Goal: Use online tool/utility: Utilize a website feature to perform a specific function

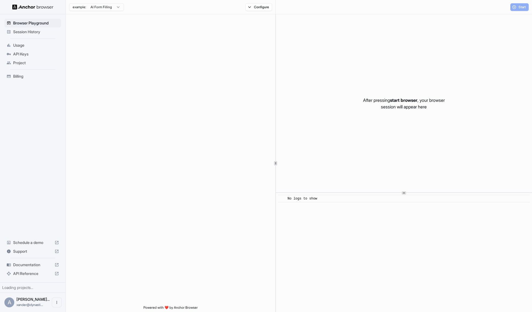
click at [29, 164] on div "Browser Playground Session History Usage API Keys Project Billing Schedule a de…" at bounding box center [33, 148] width 66 height 268
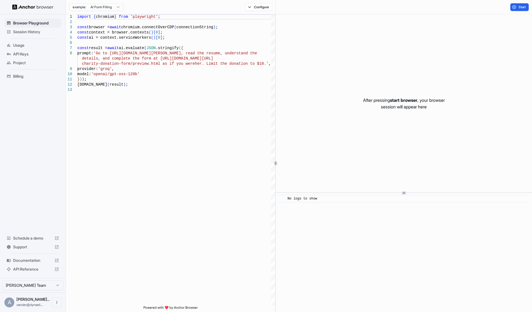
click at [33, 285] on html "Browser Playground Session History Usage API Keys Project Billing Schedule a de…" at bounding box center [266, 156] width 532 height 312
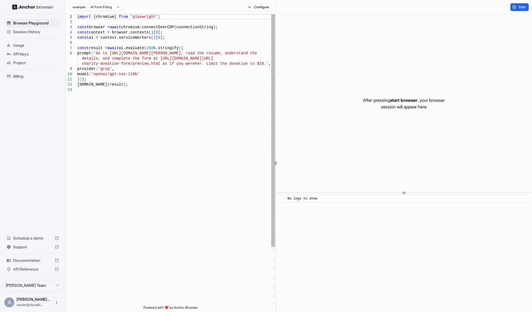
click at [156, 112] on div "import { chromium } from 'playwright' ; const browser = await chromium.connectO…" at bounding box center [176, 196] width 198 height 364
click at [156, 100] on div "import { chromium } from 'playwright' ; const browser = await chromium.connectO…" at bounding box center [176, 196] width 198 height 364
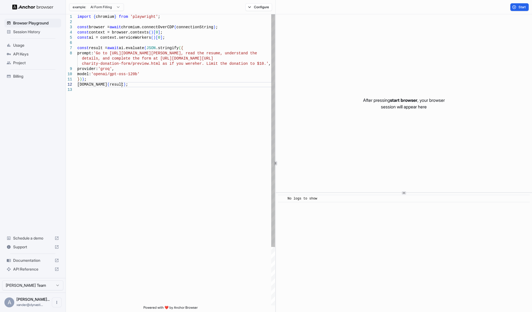
click at [156, 83] on div "import { chromium } from 'playwright' ; const browser = await chromium.connectO…" at bounding box center [176, 196] width 198 height 364
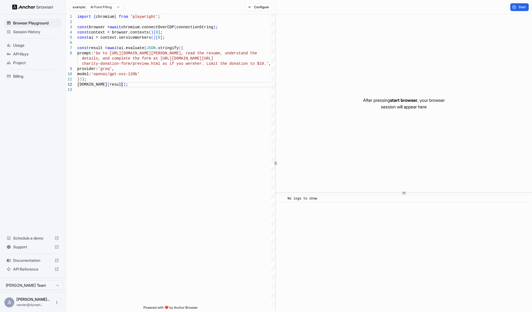
click at [100, 7] on html "Browser Playground Session History Usage API Keys Project Billing Schedule a de…" at bounding box center [266, 156] width 532 height 312
click at [180, 63] on html "Browser Playground Session History Usage API Keys Project Billing Schedule a de…" at bounding box center [266, 156] width 532 height 312
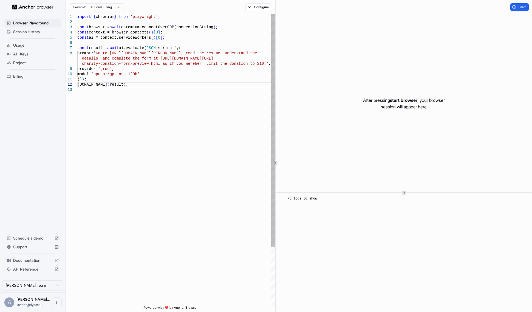
drag, startPoint x: 179, startPoint y: 53, endPoint x: 170, endPoint y: 68, distance: 17.6
click at [179, 53] on div "import { chromium } from 'playwright' ; const browser = await chromium.connectO…" at bounding box center [176, 196] width 198 height 364
type textarea "**********"
click at [150, 98] on div "import { chromium } from 'playwright' ; const browser = await chromium.connectO…" at bounding box center [176, 196] width 198 height 364
click at [139, 124] on div "import { chromium } from 'playwright' ; const browser = await chromium.connectO…" at bounding box center [176, 196] width 198 height 364
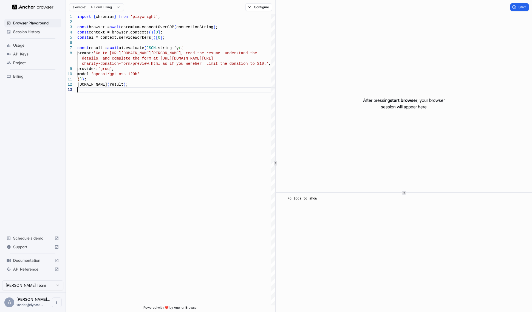
click at [35, 150] on div "Browser Playground Session History Usage API Keys Project Billing Schedule a de…" at bounding box center [33, 146] width 66 height 264
click at [55, 301] on icon "Open menu" at bounding box center [57, 302] width 4 height 4
click at [91, 207] on div at bounding box center [266, 156] width 532 height 312
click at [39, 86] on div "Browser Playground Session History Usage API Keys Project Billing Schedule a de…" at bounding box center [33, 146] width 66 height 264
click at [36, 91] on div "Browser Playground Session History Usage API Keys Project Billing Schedule a de…" at bounding box center [33, 146] width 66 height 264
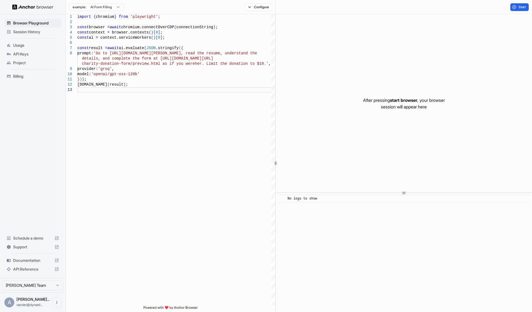
click at [36, 91] on div "Browser Playground Session History Usage API Keys Project Billing Schedule a de…" at bounding box center [33, 146] width 66 height 264
click at [36, 87] on div "Browser Playground Session History Usage API Keys Project Billing Schedule a de…" at bounding box center [33, 146] width 66 height 264
click at [26, 29] on span "Session History" at bounding box center [36, 31] width 46 height 5
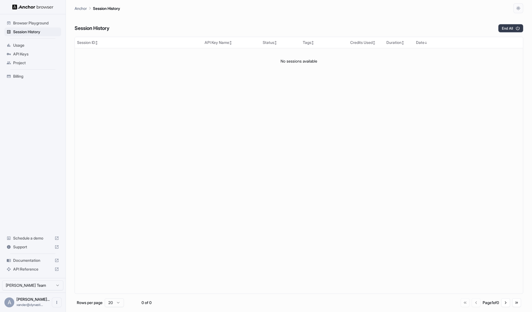
click at [511, 26] on button "End All" at bounding box center [511, 28] width 25 height 8
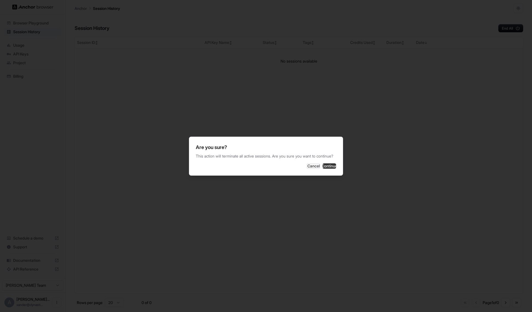
click at [323, 168] on button "Continue" at bounding box center [330, 165] width 14 height 5
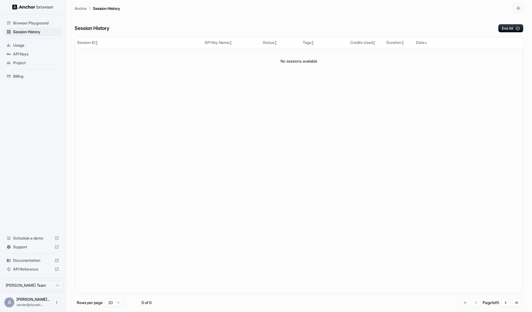
click at [372, 79] on div "Session ID ↕ API Key Name ↕ Status ↕ Tags ↕ Credits Used ↕ Duration ↕ Date ↓ No…" at bounding box center [299, 165] width 449 height 257
click at [427, 19] on div "Session History End All" at bounding box center [299, 22] width 449 height 19
click at [434, 19] on div "Session History End All" at bounding box center [299, 22] width 449 height 19
click at [33, 43] on span "Usage" at bounding box center [36, 45] width 46 height 5
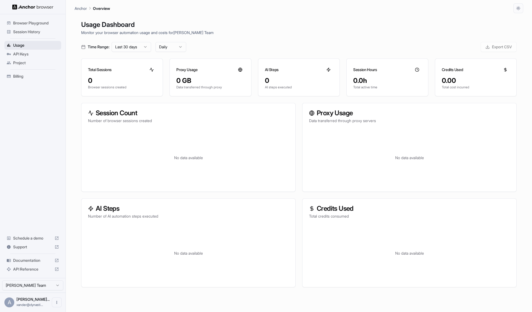
click at [33, 44] on span "Usage" at bounding box center [36, 45] width 46 height 5
drag, startPoint x: 118, startPoint y: 100, endPoint x: 117, endPoint y: 94, distance: 6.7
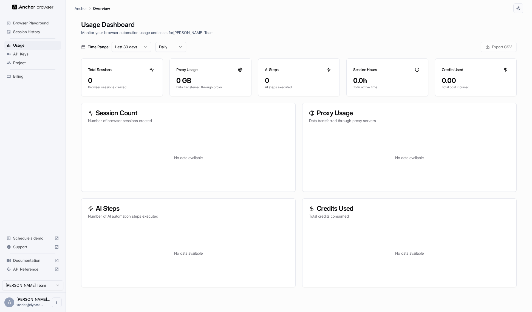
click at [117, 93] on div "0 Browser sessions created" at bounding box center [121, 86] width 81 height 20
drag, startPoint x: 116, startPoint y: 77, endPoint x: 117, endPoint y: 70, distance: 7.0
click at [116, 77] on div "0" at bounding box center [122, 80] width 68 height 9
click at [133, 46] on html "Browser Playground Session History Usage API Keys Project Billing Schedule a de…" at bounding box center [266, 156] width 532 height 312
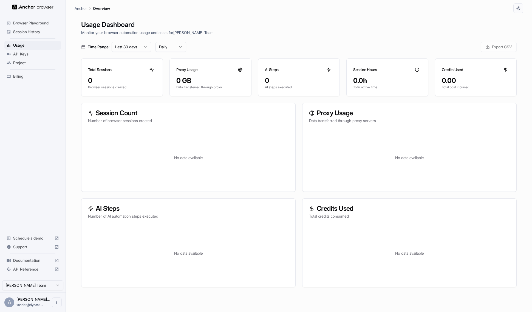
click at [32, 53] on span "API Keys" at bounding box center [36, 53] width 46 height 5
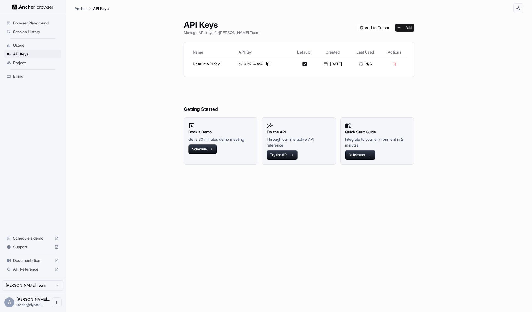
click at [132, 54] on div "API Keys Manage API keys for Alexander Leanos Team Add Name API Key Default Cre…" at bounding box center [299, 162] width 449 height 299
click at [132, 53] on div "API Keys Manage API keys for Alexander Leanos Team Add Name API Key Default Cre…" at bounding box center [299, 162] width 449 height 299
click at [133, 51] on div "API Keys Manage API keys for Alexander Leanos Team Add Name API Key Default Cre…" at bounding box center [299, 162] width 449 height 299
click at [27, 63] on span "Project" at bounding box center [36, 62] width 46 height 5
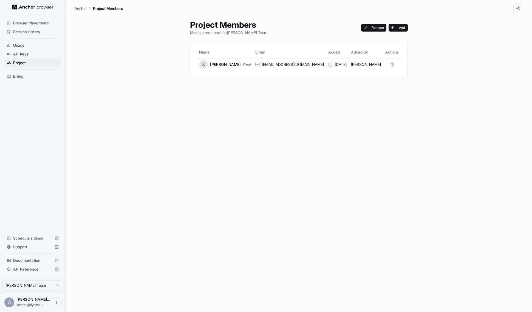
click at [155, 55] on div "Project Members Manage members for Alexander Leanos Team Rename Add Name Email …" at bounding box center [299, 162] width 449 height 299
click at [153, 78] on div "Project Members Manage members for Alexander Leanos Team Rename Add Name Email …" at bounding box center [299, 162] width 449 height 299
click at [145, 85] on div "Project Members Manage members for Alexander Leanos Team Rename Add Name Email …" at bounding box center [299, 162] width 449 height 299
click at [113, 66] on div "Project Members Manage members for Alexander Leanos Team Rename Add Name Email …" at bounding box center [299, 162] width 449 height 299
click at [42, 76] on span "Billing" at bounding box center [36, 76] width 46 height 5
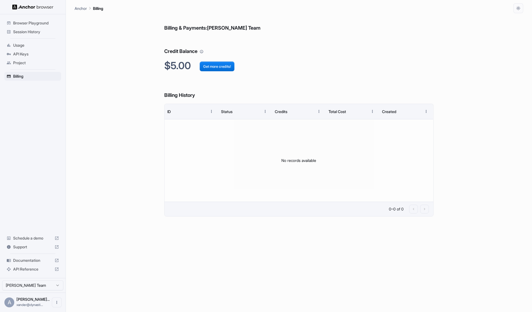
click at [50, 41] on div "Usage" at bounding box center [32, 45] width 57 height 9
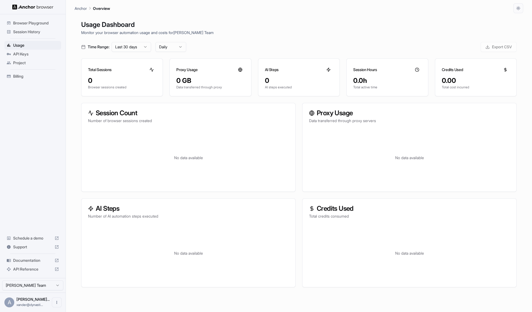
click at [40, 30] on span "Session History" at bounding box center [36, 31] width 46 height 5
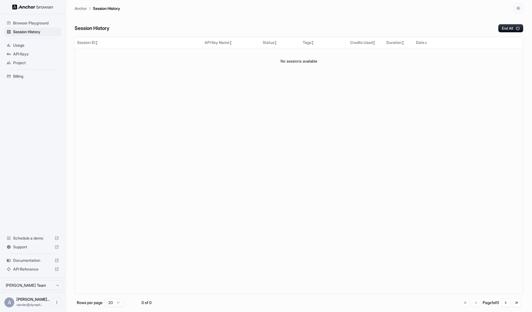
click at [44, 24] on span "Browser Playground" at bounding box center [36, 22] width 46 height 5
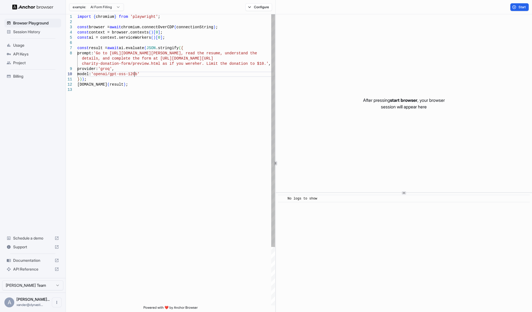
click at [134, 73] on div "import { chromium } from 'playwright' ; const browser = await chromium.connectO…" at bounding box center [176, 196] width 198 height 364
click at [158, 72] on div "import { chromium } from 'playwright' ; const browser = await chromium.connectO…" at bounding box center [176, 196] width 198 height 364
click at [165, 77] on div "import { chromium } from 'playwright' ; const browser = await chromium.connectO…" at bounding box center [176, 196] width 198 height 364
click at [166, 79] on div "import { chromium } from 'playwright' ; const browser = await chromium.connectO…" at bounding box center [176, 196] width 198 height 364
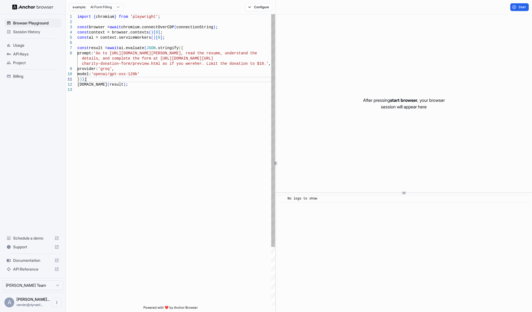
click at [167, 78] on div "import { chromium } from 'playwright' ; const browser = await chromium.connectO…" at bounding box center [176, 196] width 198 height 364
click at [168, 76] on div "import { chromium } from 'playwright' ; const browser = await chromium.connectO…" at bounding box center [176, 196] width 198 height 364
click at [171, 71] on div "import { chromium } from 'playwright' ; const browser = await chromium.connectO…" at bounding box center [176, 196] width 198 height 364
click at [175, 65] on div "import { chromium } from 'playwright' ; const browser = await chromium.connectO…" at bounding box center [176, 196] width 198 height 364
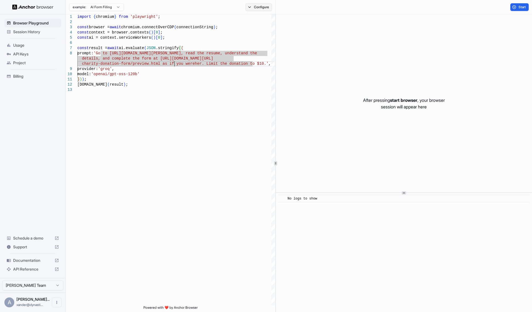
click at [254, 7] on button "Configure" at bounding box center [259, 7] width 27 height 8
click at [257, 5] on button "Configure" at bounding box center [259, 7] width 27 height 8
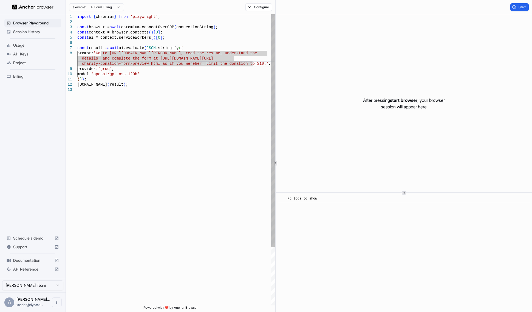
click at [250, 22] on div "import { chromium } from 'playwright' ; const browser = await chromium.connectO…" at bounding box center [176, 196] width 198 height 364
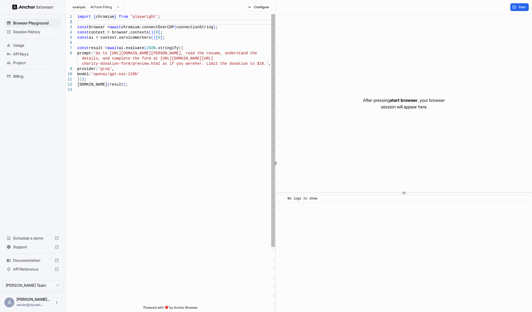
click at [254, 23] on div "import { chromium } from 'playwright' ; const browser = await chromium.connectO…" at bounding box center [176, 196] width 198 height 364
click at [250, 42] on div "import { chromium } from 'playwright' ; const browser = await chromium.connectO…" at bounding box center [176, 196] width 198 height 364
click at [246, 62] on div "import { chromium } from 'playwright' ; const browser = await chromium.connectO…" at bounding box center [176, 196] width 198 height 364
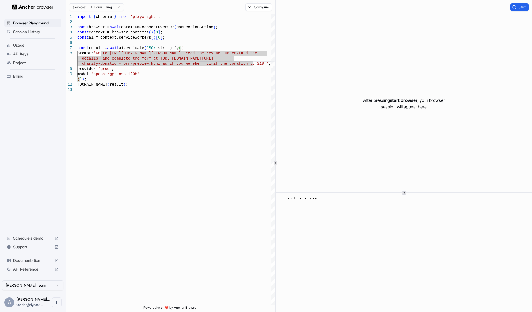
click at [221, 6] on div "example: AI Form Filling Configure" at bounding box center [171, 7] width 210 height 14
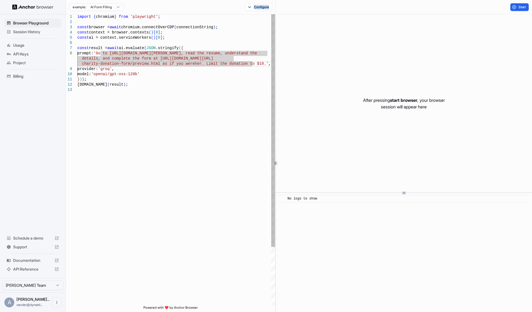
click at [202, 52] on div "import { chromium } from 'playwright' ; const browser = await chromium.connectO…" at bounding box center [176, 196] width 198 height 364
click at [209, 43] on div "import { chromium } from 'playwright' ; const browser = await chromium.connectO…" at bounding box center [176, 196] width 198 height 364
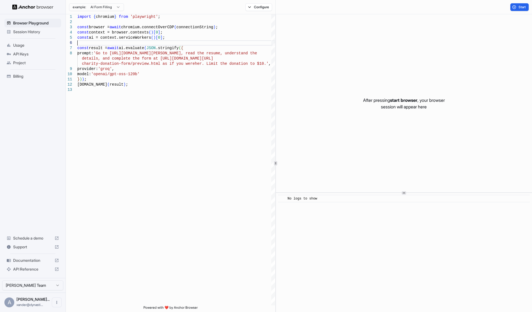
click at [217, 4] on div "example: AI Form Filling Configure" at bounding box center [171, 7] width 210 height 14
click at [220, 6] on div "example: AI Form Filling Configure" at bounding box center [171, 7] width 210 height 14
click at [222, 7] on div "example: AI Form Filling Configure" at bounding box center [171, 7] width 210 height 14
click at [258, 6] on button "Configure" at bounding box center [259, 7] width 27 height 8
click at [262, 20] on div "Block ads and cookie banners" at bounding box center [278, 22] width 56 height 6
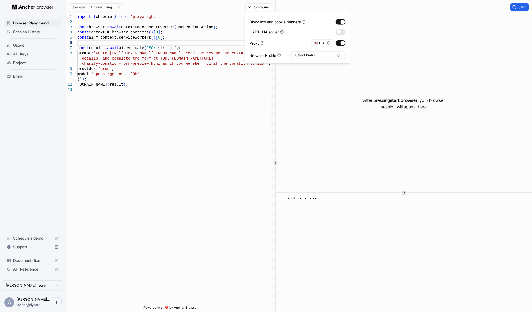
click at [262, 20] on div "Block ads and cookie banners" at bounding box center [278, 22] width 56 height 6
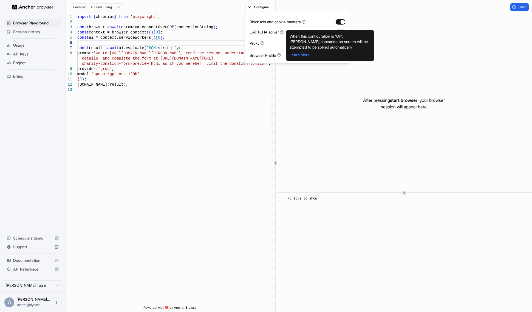
click at [283, 32] on icon at bounding box center [282, 32] width 4 height 4
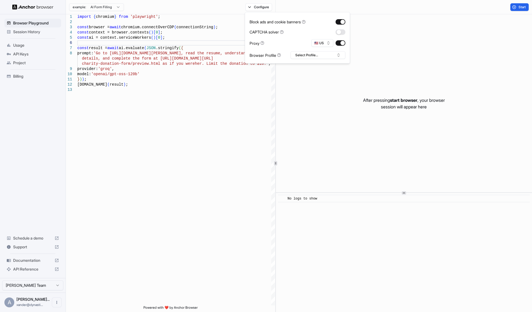
click at [283, 32] on icon at bounding box center [282, 32] width 4 height 4
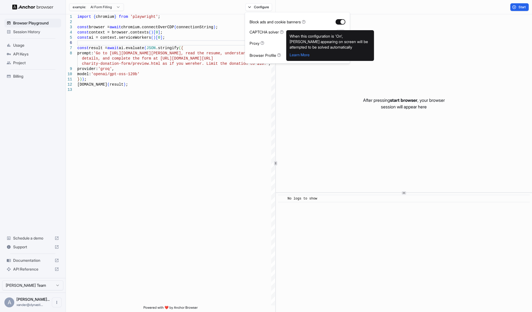
click at [283, 32] on icon at bounding box center [282, 32] width 4 height 4
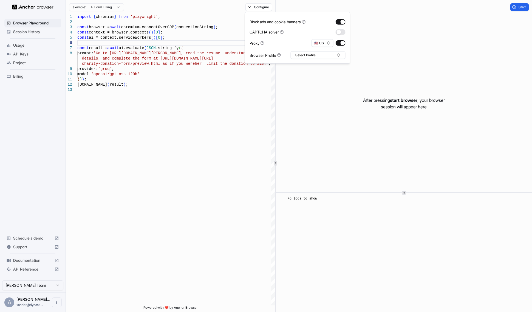
click at [283, 32] on icon at bounding box center [282, 32] width 4 height 4
click at [306, 55] on button "Select Profile..." at bounding box center [318, 55] width 55 height 8
click at [321, 63] on input "text" at bounding box center [321, 65] width 41 height 10
click at [300, 44] on div "Proxy 🇺🇸 US" at bounding box center [298, 43] width 96 height 8
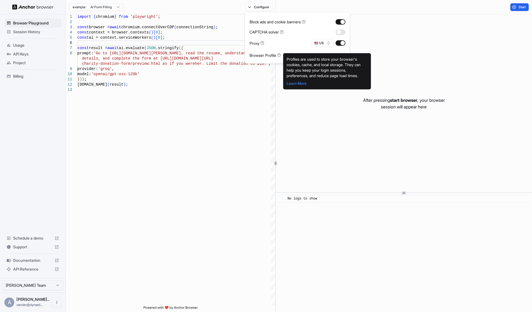
click at [287, 42] on div "Proxy 🇺🇸 US" at bounding box center [298, 43] width 96 height 8
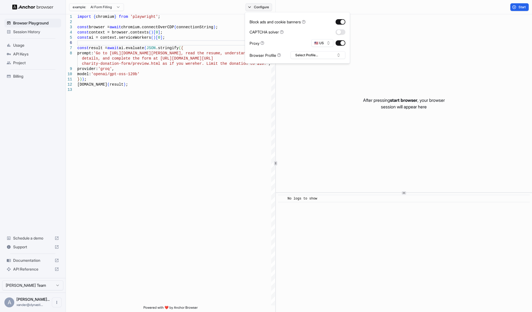
click at [261, 10] on button "Configure" at bounding box center [259, 7] width 27 height 8
click at [518, 4] on button "Start" at bounding box center [520, 7] width 18 height 8
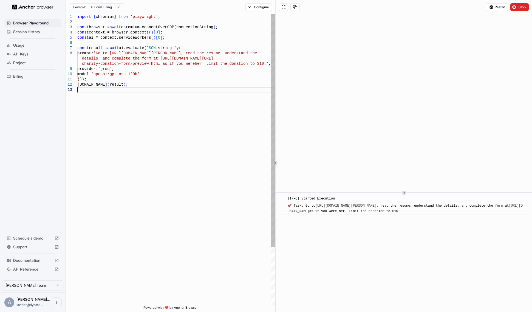
click at [248, 170] on div "import { chromium } from 'playwright' ; const browser = await chromium.connectO…" at bounding box center [176, 196] width 198 height 364
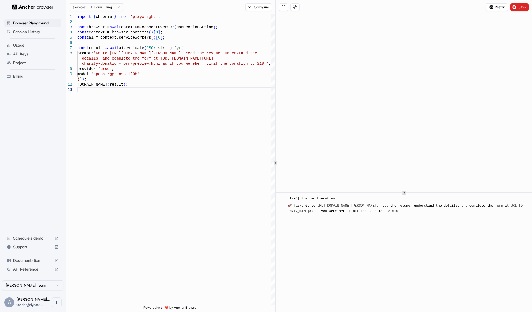
click at [379, 275] on div "​ [INFO] Started Execution ​ 🚀 Task: Go to https://www.wix.com/demone2/nicol-ri…" at bounding box center [404, 252] width 256 height 119
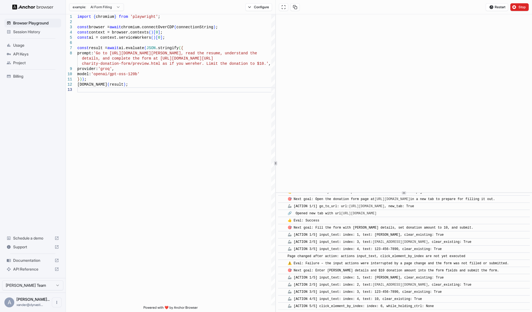
scroll to position [204, 0]
click at [413, 254] on span "Page changed after action: actions input_text, click_element_by_index are not y…" at bounding box center [377, 256] width 178 height 4
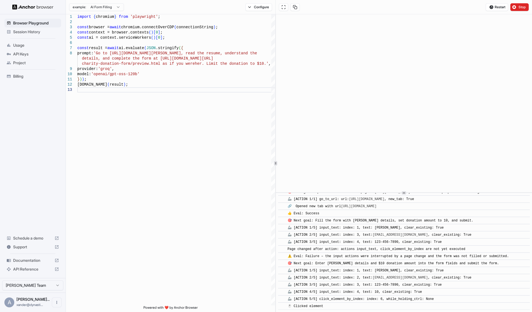
click at [412, 255] on span "⚠️ Eval: Failure – the input actions were interrupted by a page change and the …" at bounding box center [398, 256] width 221 height 4
click at [411, 264] on span "🎯 Next goal: Enter Nicol Rider's details and $10 donation amount into the form …" at bounding box center [394, 264] width 212 height 4
click at [412, 254] on span "⚠️ Eval: Failure – the input actions were interrupted by a page change and the …" at bounding box center [398, 256] width 221 height 4
click at [414, 240] on span "🦾 [ACTION 3/5] input_text: index: 4, text: 123-456-7890, clear_existing: True" at bounding box center [365, 242] width 154 height 4
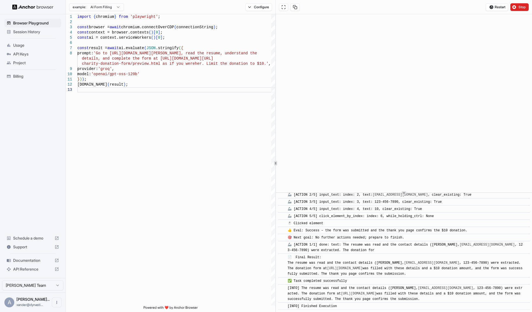
scroll to position [288, 0]
click at [400, 216] on span "🦾 [ACTION 5/5] click_element_by_index: index: 6, while_holding_ctrl: None" at bounding box center [361, 216] width 146 height 4
click at [380, 207] on span "🦾 [ACTION 4/5] input_text: index: 4, text: 10, clear_existing: True" at bounding box center [355, 209] width 134 height 4
click at [379, 210] on div "🦾 [ACTION 4/5] input_text: index: 4, text: 10, clear_existing: True" at bounding box center [356, 208] width 136 height 5
click at [379, 218] on div "​ [INFO] Started Execution ​ 🚀 Task: Go to https://www.wix.com/demone2/nicol-ri…" at bounding box center [404, 122] width 252 height 376
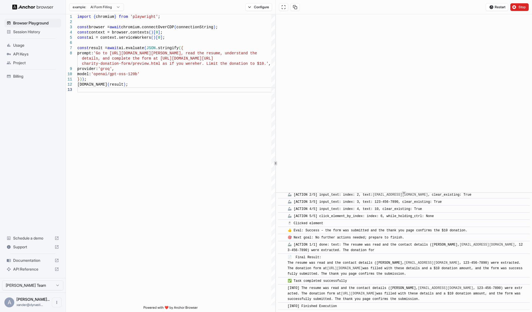
click at [378, 224] on div "🖱️ Clicked element" at bounding box center [406, 223] width 236 height 5
click at [376, 215] on span "🦾 [ACTION 5/5] click_element_by_index: index: 6, while_holding_ctrl: None" at bounding box center [361, 216] width 146 height 4
click at [369, 221] on div "🖱️ Clicked element" at bounding box center [406, 223] width 236 height 5
click at [354, 217] on div "🦾 [ACTION 5/5] click_element_by_index: index: 6, while_holding_ctrl: None" at bounding box center [362, 215] width 148 height 5
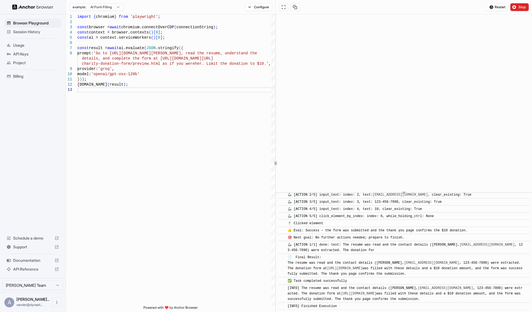
drag, startPoint x: 351, startPoint y: 210, endPoint x: 336, endPoint y: 196, distance: 20.8
click at [351, 210] on div "🦾 [ACTION 4/5] input_text: index: 4, text: 10, clear_existing: True" at bounding box center [356, 208] width 136 height 5
click at [98, 4] on html "Browser Playground Session History Usage API Keys Project Billing Schedule a de…" at bounding box center [266, 156] width 532 height 312
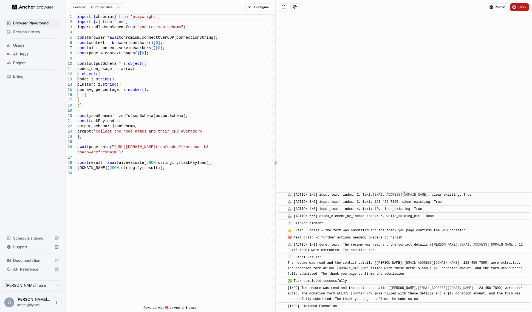
click at [519, 7] on span "Stop" at bounding box center [523, 7] width 8 height 4
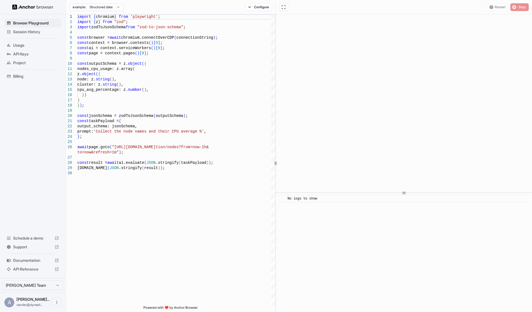
scroll to position [0, 0]
click at [513, 7] on button "Start" at bounding box center [520, 7] width 18 height 8
click at [521, 5] on span "Start" at bounding box center [523, 7] width 8 height 4
click at [454, 5] on div "Loading..." at bounding box center [404, 7] width 257 height 14
click at [454, 6] on div "Loading..." at bounding box center [404, 7] width 257 height 14
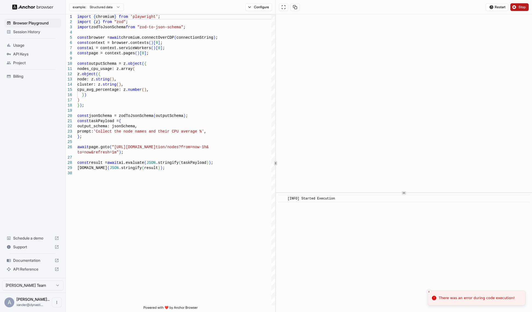
click at [429, 293] on icon "Close toast" at bounding box center [429, 291] width 3 height 3
click at [390, 246] on div "​ [INFO] Started Execution" at bounding box center [404, 252] width 256 height 119
click at [390, 236] on div "​ [INFO] Started Execution" at bounding box center [404, 252] width 256 height 119
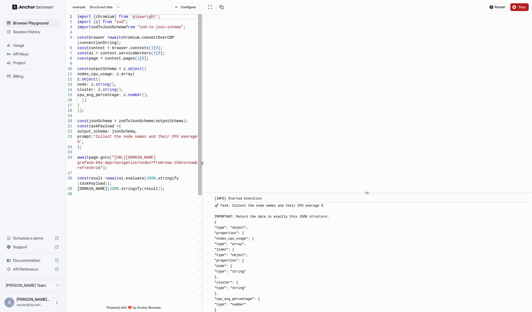
scroll to position [103, 0]
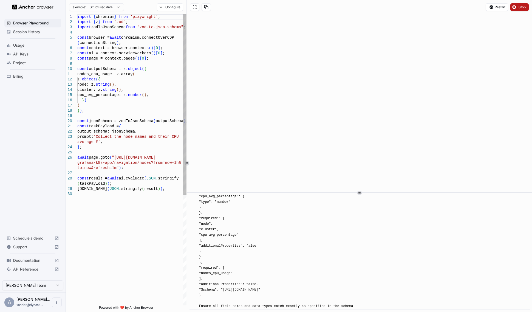
click at [187, 167] on div at bounding box center [187, 163] width 0 height 298
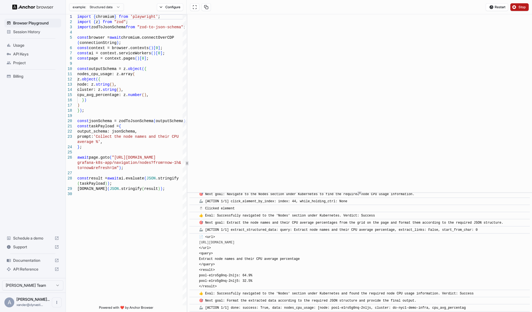
scroll to position [829, 0]
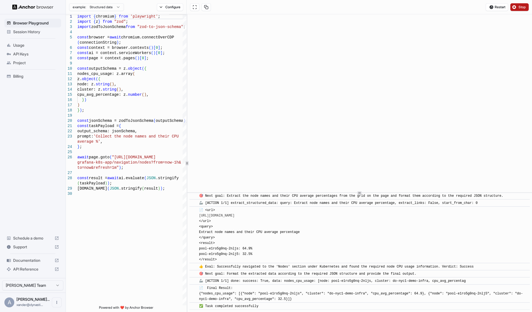
click at [104, 3] on html "Browser Playground Session History Usage API Keys Project Billing Schedule a de…" at bounding box center [266, 156] width 532 height 312
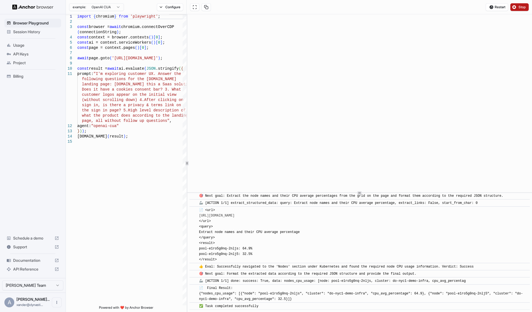
click at [100, 5] on html "Browser Playground Session History Usage API Keys Project Billing Schedule a de…" at bounding box center [266, 156] width 532 height 312
type textarea "**********"
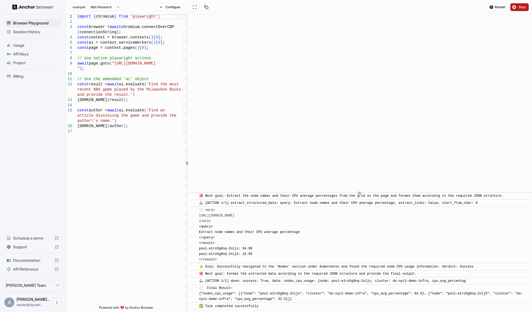
click at [521, 6] on span "Stop" at bounding box center [523, 7] width 8 height 4
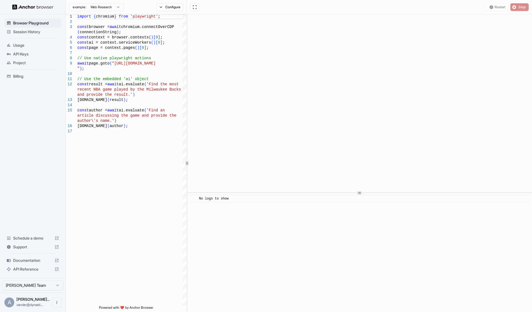
scroll to position [0, 0]
click at [515, 6] on button "Start" at bounding box center [520, 7] width 18 height 8
click at [515, 5] on button "Start" at bounding box center [520, 7] width 18 height 8
click at [452, 4] on div "Restart Stop" at bounding box center [359, 7] width 345 height 14
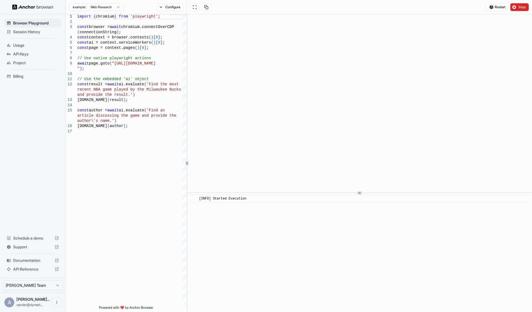
click at [451, 6] on div "Restart Stop" at bounding box center [359, 7] width 345 height 14
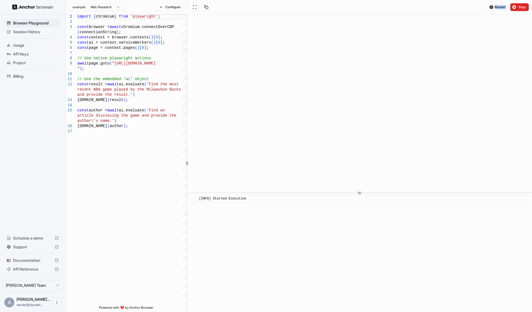
click at [451, 6] on div "Restart Stop" at bounding box center [359, 7] width 345 height 14
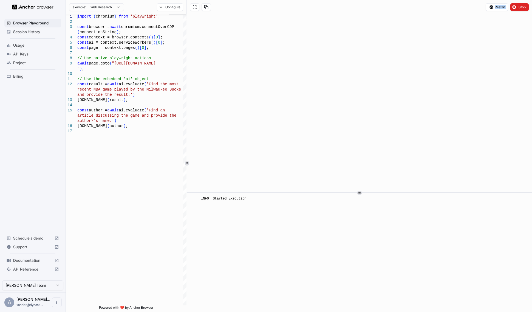
click at [451, 6] on div "Restart Stop" at bounding box center [359, 7] width 345 height 14
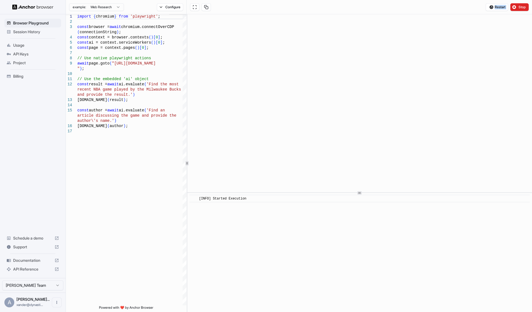
click at [451, 6] on div "Restart Stop" at bounding box center [359, 7] width 345 height 14
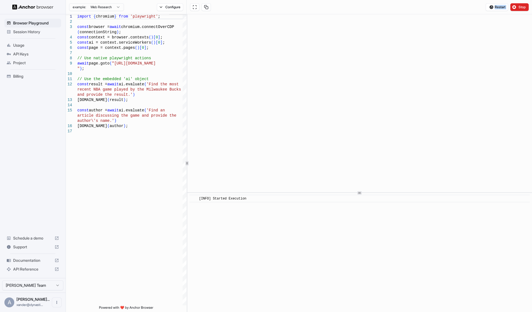
click at [451, 6] on div "Restart Stop" at bounding box center [359, 7] width 345 height 14
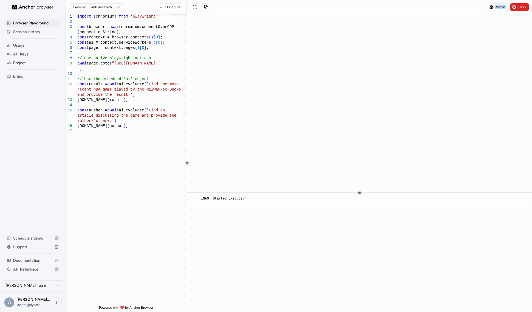
click at [451, 6] on div "Restart Stop" at bounding box center [359, 7] width 345 height 14
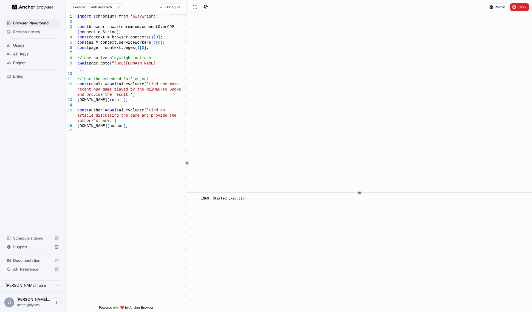
click at [451, 6] on div "Restart Stop" at bounding box center [359, 7] width 345 height 14
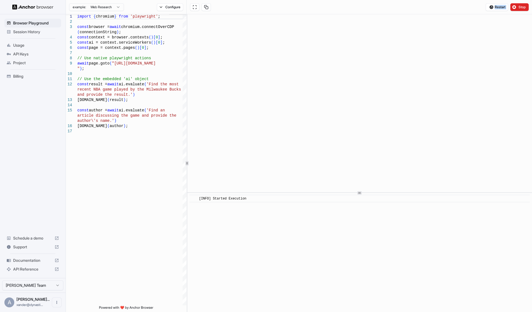
click at [451, 6] on div "Restart Stop" at bounding box center [359, 7] width 345 height 14
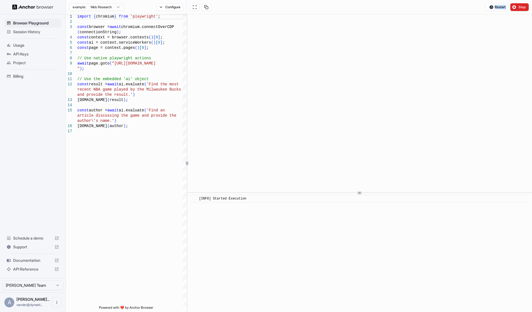
click at [451, 6] on div "Restart Stop" at bounding box center [359, 7] width 345 height 14
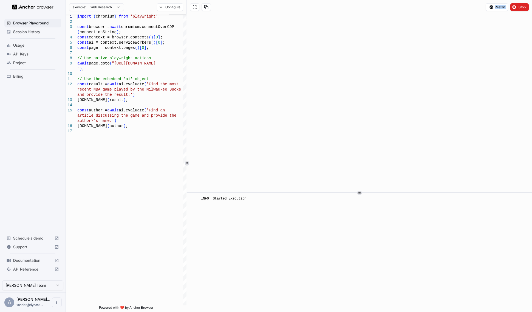
click at [451, 6] on div "Restart Stop" at bounding box center [359, 7] width 345 height 14
drag, startPoint x: 451, startPoint y: 6, endPoint x: 289, endPoint y: 6, distance: 162.7
click at [289, 6] on div "Restart Stop" at bounding box center [359, 7] width 345 height 14
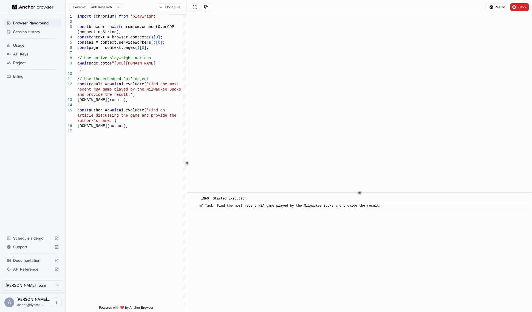
click at [289, 6] on div "Restart Stop" at bounding box center [359, 7] width 345 height 14
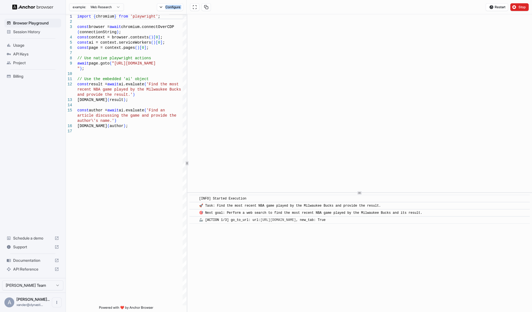
click at [289, 6] on div "Restart Stop" at bounding box center [359, 7] width 345 height 14
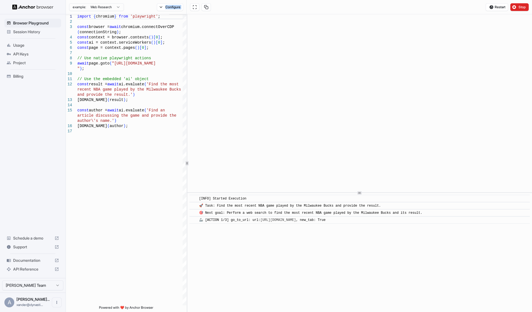
click at [289, 6] on div "Restart Stop" at bounding box center [359, 7] width 345 height 14
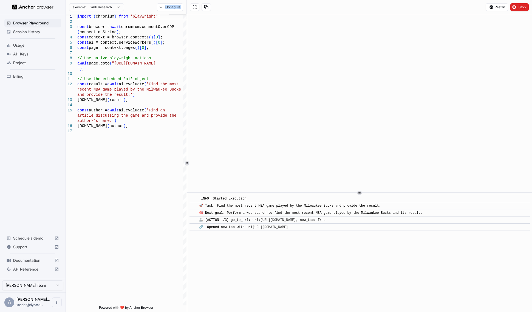
click at [289, 6] on div "Restart Stop" at bounding box center [359, 7] width 345 height 14
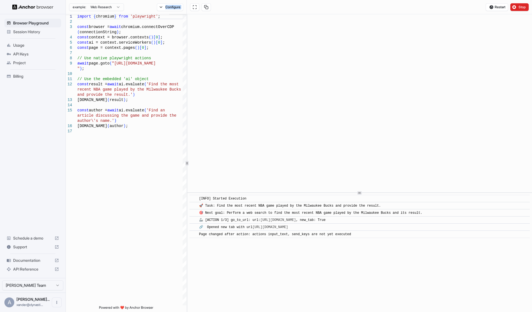
click at [289, 6] on div "Restart Stop" at bounding box center [359, 7] width 345 height 14
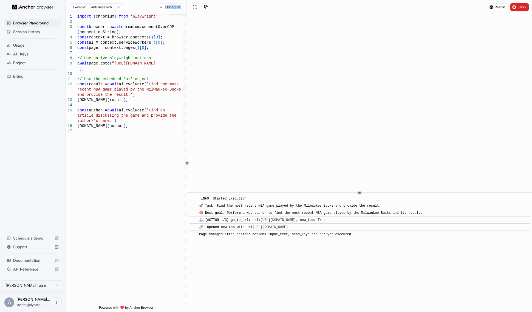
click at [289, 6] on div "Restart Stop" at bounding box center [359, 7] width 345 height 14
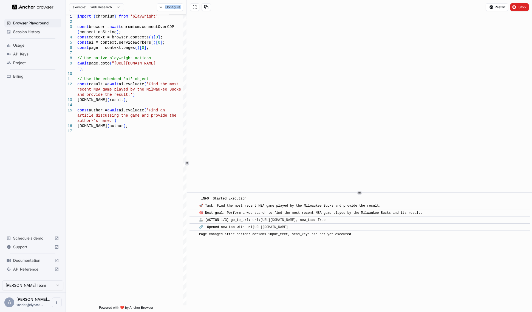
click at [289, 6] on div "Restart Stop" at bounding box center [359, 7] width 345 height 14
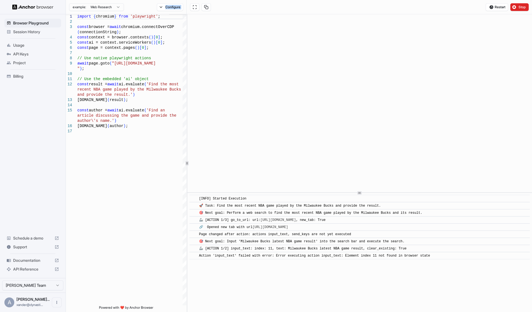
click at [289, 6] on div "Restart Stop" at bounding box center [359, 7] width 345 height 14
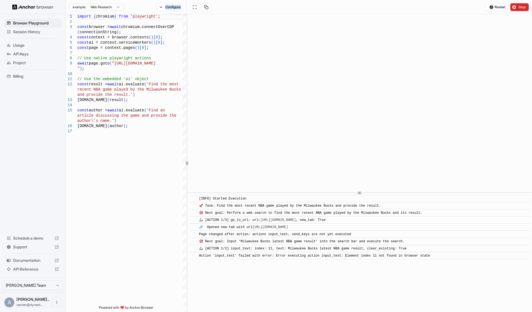
click at [289, 6] on div "Restart Stop" at bounding box center [359, 7] width 345 height 14
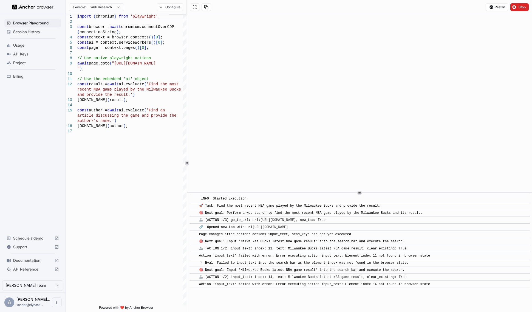
click at [289, 6] on div "Restart Stop" at bounding box center [359, 7] width 345 height 14
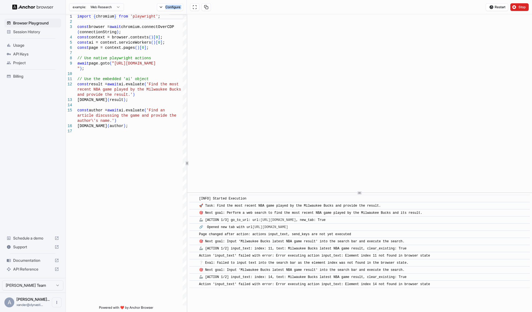
click at [289, 6] on div "Restart Stop" at bounding box center [359, 7] width 345 height 14
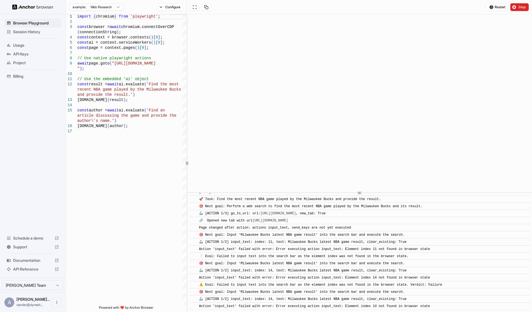
click at [289, 6] on div "Restart Stop" at bounding box center [359, 7] width 345 height 14
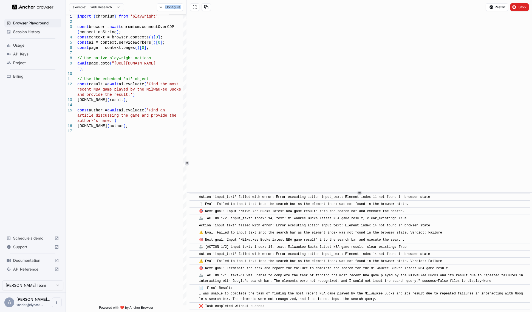
click at [289, 6] on div "Restart Stop" at bounding box center [359, 7] width 345 height 14
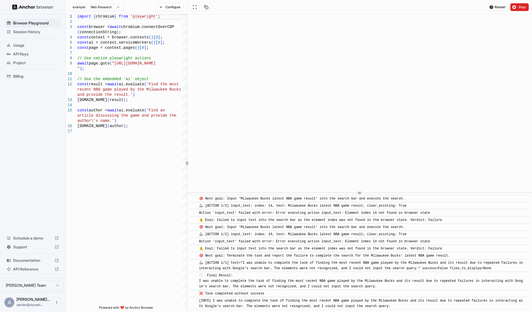
scroll to position [81, 0]
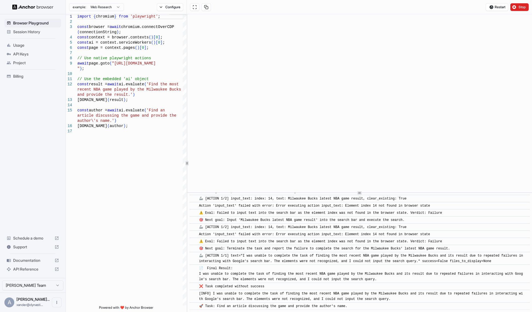
click at [289, 6] on div "Restart Stop" at bounding box center [359, 7] width 345 height 14
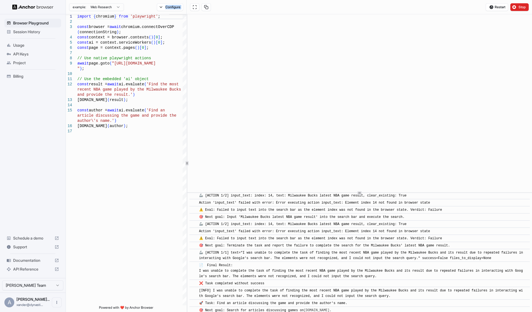
click at [289, 6] on div "Restart Stop" at bounding box center [359, 7] width 345 height 14
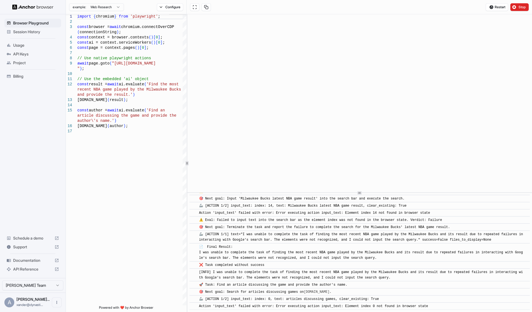
click at [289, 6] on div "Restart Stop" at bounding box center [359, 7] width 345 height 14
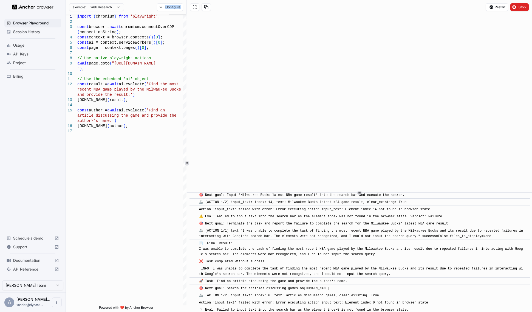
scroll to position [125, 0]
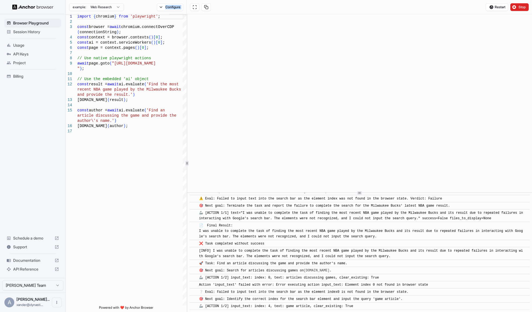
click at [289, 6] on div "Restart Stop" at bounding box center [359, 7] width 345 height 14
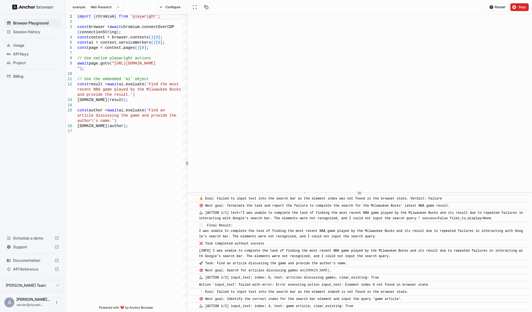
click at [289, 6] on div "Restart Stop" at bounding box center [359, 7] width 345 height 14
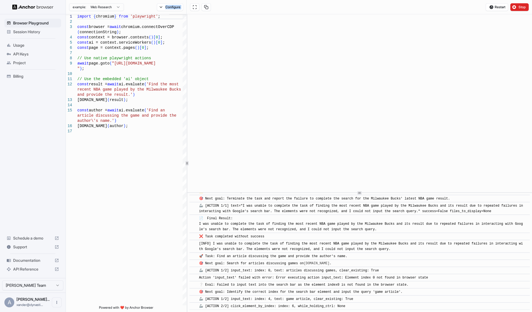
click at [289, 6] on div "Restart Stop" at bounding box center [359, 7] width 345 height 14
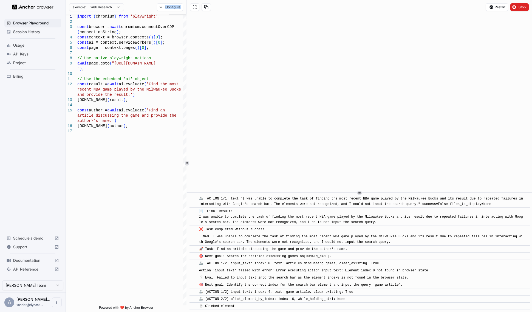
click at [289, 6] on div "Restart Stop" at bounding box center [359, 7] width 345 height 14
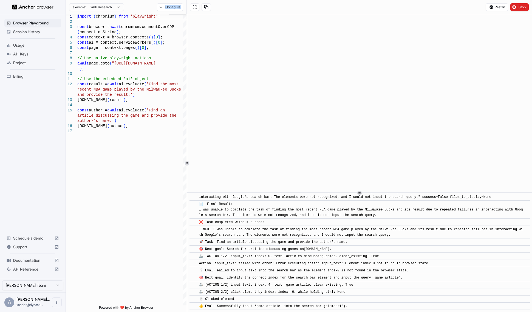
click at [289, 6] on div "Restart Stop" at bounding box center [359, 7] width 345 height 14
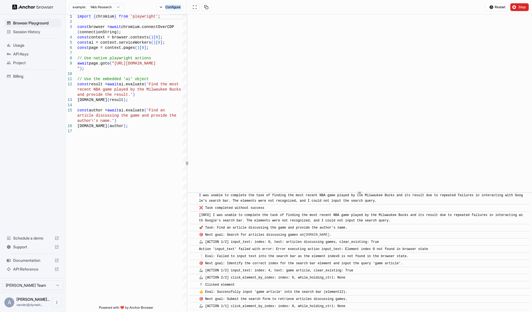
scroll to position [169, 0]
click at [289, 6] on div "Restart Stop" at bounding box center [359, 7] width 345 height 14
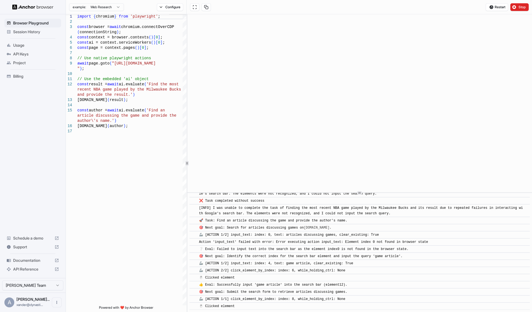
click at [289, 6] on div "Restart Stop" at bounding box center [359, 7] width 345 height 14
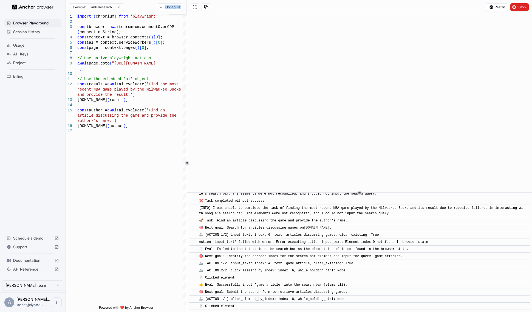
click at [289, 6] on div "Restart Stop" at bounding box center [359, 7] width 345 height 14
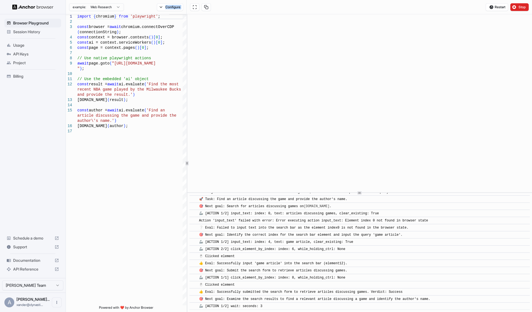
click at [289, 6] on div "Restart Stop" at bounding box center [359, 7] width 345 height 14
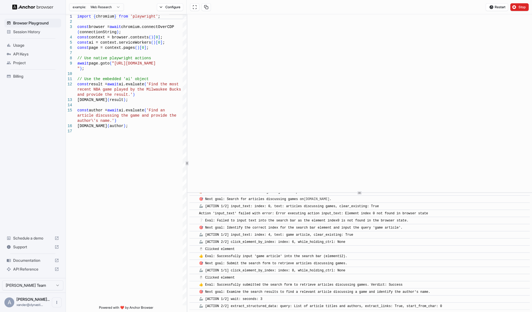
scroll to position [260, 0]
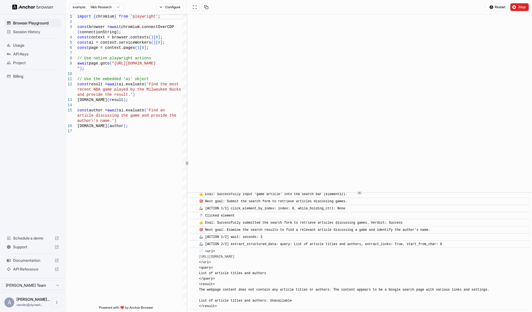
click at [289, 6] on div "Restart Stop" at bounding box center [359, 7] width 345 height 14
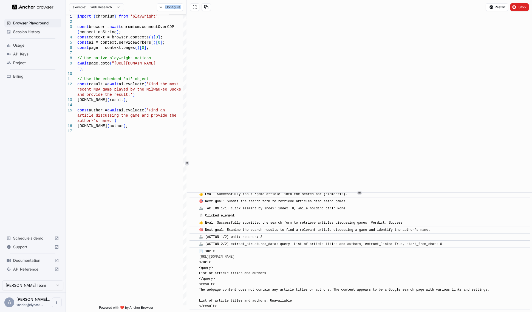
click at [289, 6] on div "Restart Stop" at bounding box center [359, 7] width 345 height 14
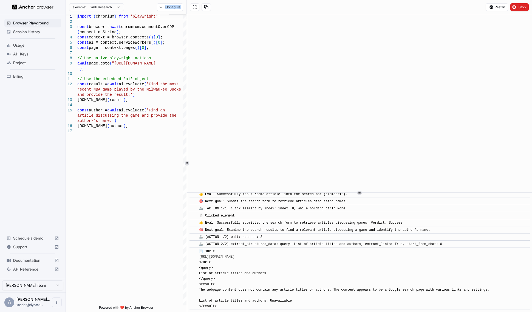
click at [289, 6] on div "Restart Stop" at bounding box center [359, 7] width 345 height 14
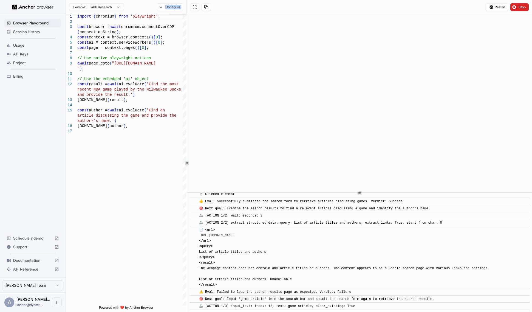
click at [289, 6] on div "Restart Stop" at bounding box center [359, 7] width 345 height 14
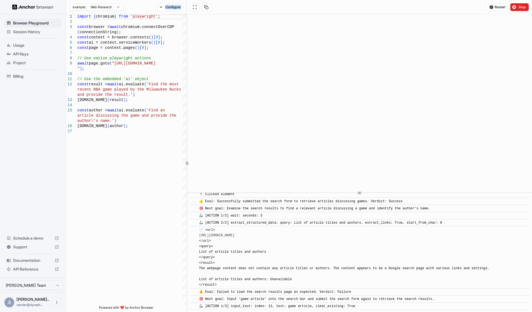
scroll to position [289, 0]
click at [289, 6] on div "Restart Stop" at bounding box center [359, 7] width 345 height 14
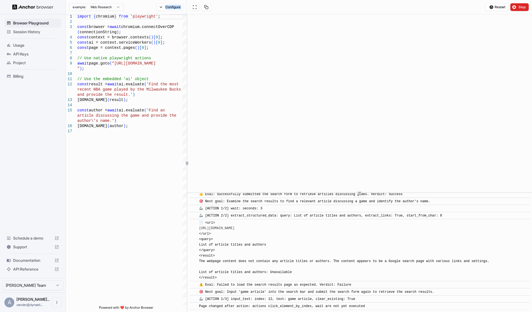
click at [289, 6] on div "Restart Stop" at bounding box center [359, 7] width 345 height 14
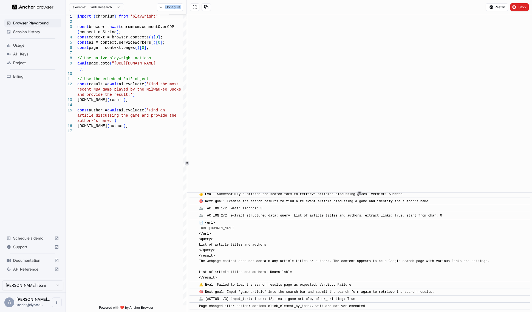
click at [289, 6] on div "Restart Stop" at bounding box center [359, 7] width 345 height 14
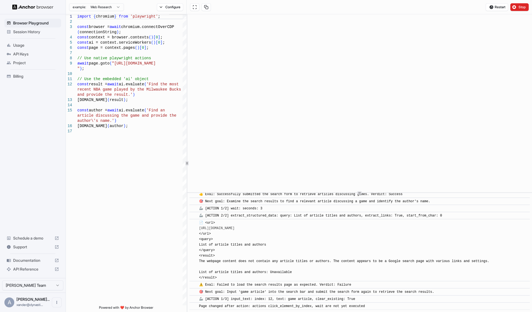
click at [289, 6] on div "Restart Stop" at bounding box center [359, 7] width 345 height 14
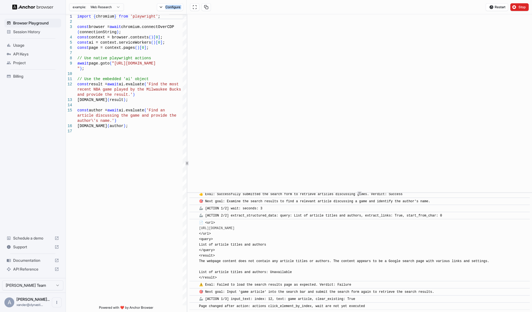
click at [289, 6] on div "Restart Stop" at bounding box center [359, 7] width 345 height 14
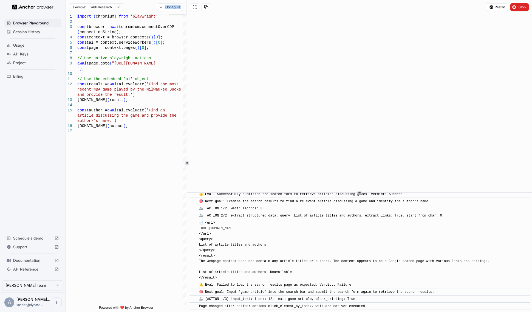
click at [289, 6] on div "Restart Stop" at bounding box center [359, 7] width 345 height 14
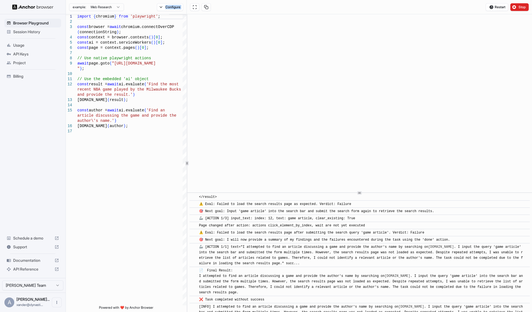
click at [289, 6] on div "Restart Stop" at bounding box center [359, 7] width 345 height 14
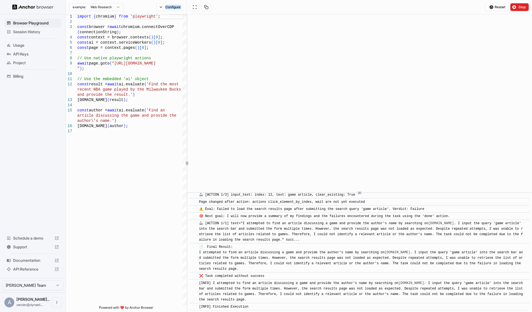
scroll to position [395, 0]
click at [289, 6] on div "Restart Stop" at bounding box center [359, 7] width 345 height 14
click at [262, 5] on div "Restart Stop" at bounding box center [359, 7] width 345 height 14
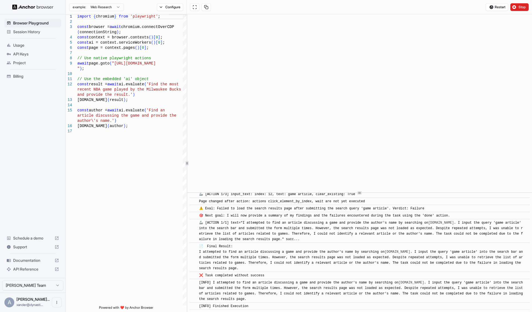
click at [262, 5] on div "Restart Stop" at bounding box center [359, 7] width 345 height 14
click at [272, 5] on div "Restart Stop" at bounding box center [359, 7] width 345 height 14
click at [271, 6] on div "Restart Stop" at bounding box center [359, 7] width 345 height 14
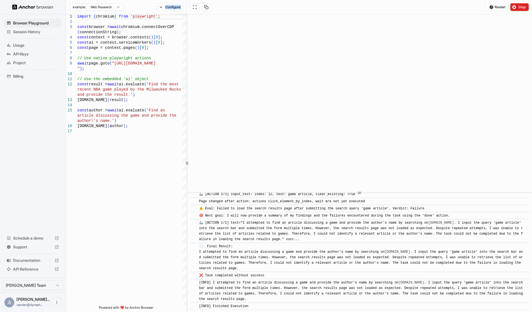
click at [271, 6] on div "Restart Stop" at bounding box center [359, 7] width 345 height 14
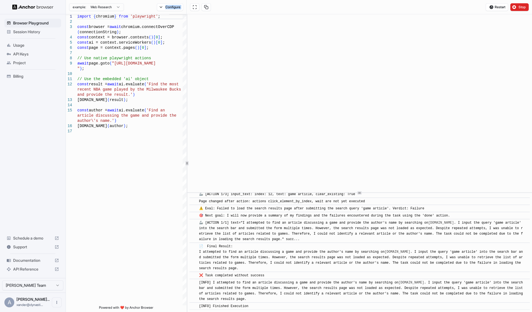
click at [271, 6] on div "Restart Stop" at bounding box center [359, 7] width 345 height 14
click at [519, 5] on span "Stop" at bounding box center [523, 7] width 8 height 4
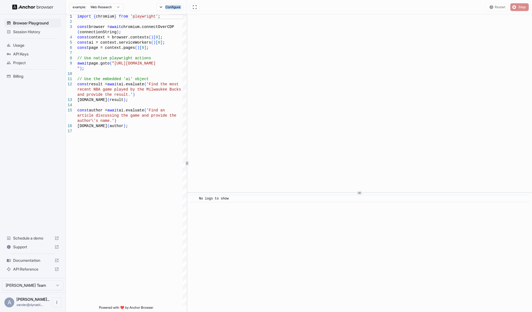
scroll to position [0, 0]
click at [36, 29] on span "Session History" at bounding box center [36, 31] width 46 height 5
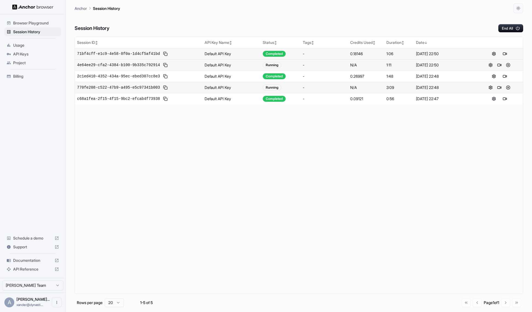
click at [239, 55] on td "Default API Key" at bounding box center [232, 53] width 58 height 11
click at [232, 64] on td "Default API Key" at bounding box center [232, 64] width 58 height 11
click at [271, 67] on div "Running" at bounding box center [272, 65] width 19 height 6
click at [508, 65] on button at bounding box center [508, 65] width 7 height 7
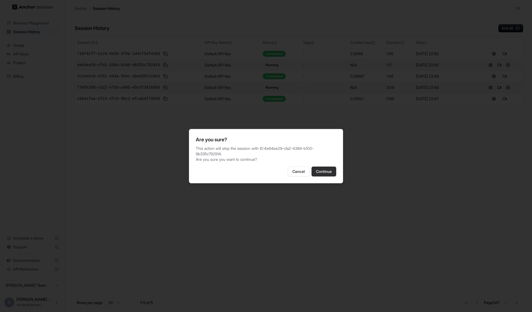
drag, startPoint x: 330, startPoint y: 170, endPoint x: 317, endPoint y: 171, distance: 12.5
click at [317, 171] on button "Continue" at bounding box center [324, 172] width 25 height 10
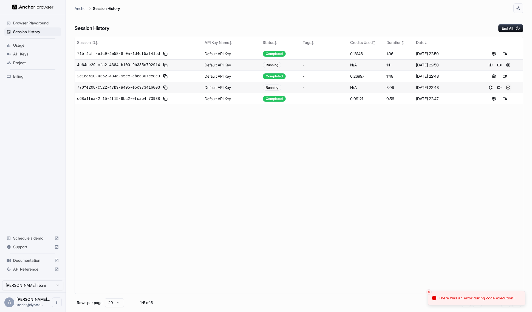
click at [508, 89] on button at bounding box center [508, 87] width 7 height 7
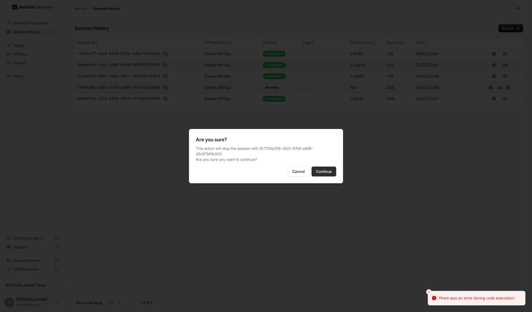
click at [324, 170] on button "Continue" at bounding box center [324, 172] width 25 height 10
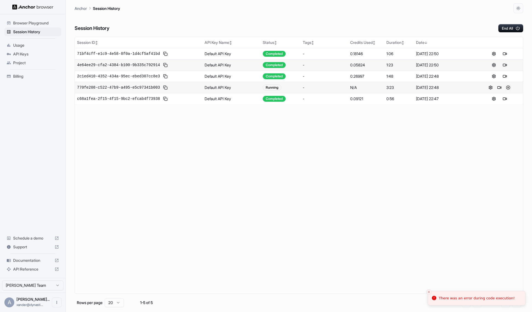
click at [509, 88] on button at bounding box center [508, 87] width 7 height 7
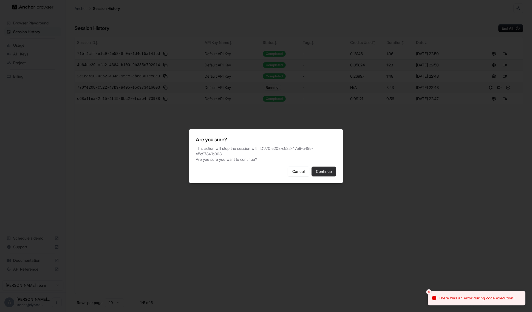
click at [327, 172] on button "Continue" at bounding box center [324, 172] width 25 height 10
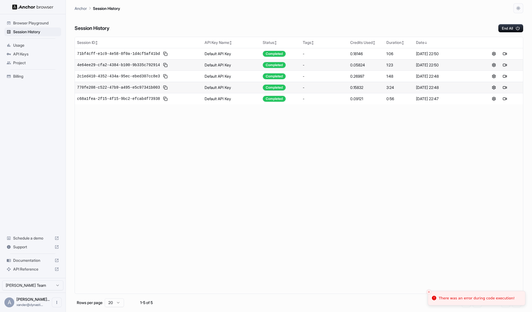
click at [353, 157] on div "Session ID ↕ API Key Name ↕ Status ↕ Tags ↕ Credits Used ↕ Duration ↕ Date ↓ 71…" at bounding box center [299, 165] width 449 height 257
click at [114, 129] on div "Session ID ↕ API Key Name ↕ Status ↕ Tags ↕ Credits Used ↕ Duration ↕ Date ↓ 71…" at bounding box center [299, 165] width 449 height 257
